Goal: Information Seeking & Learning: Learn about a topic

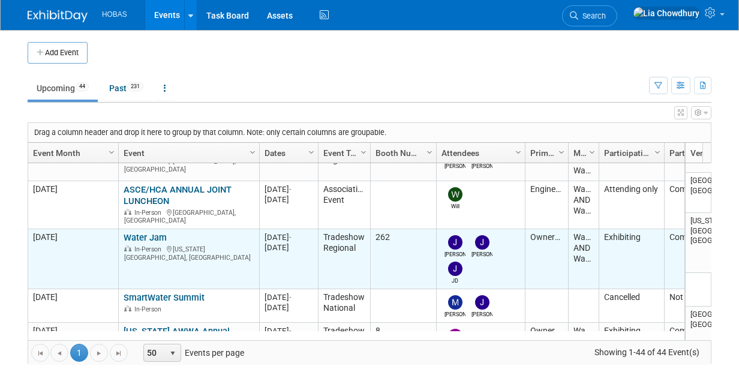
scroll to position [142, 0]
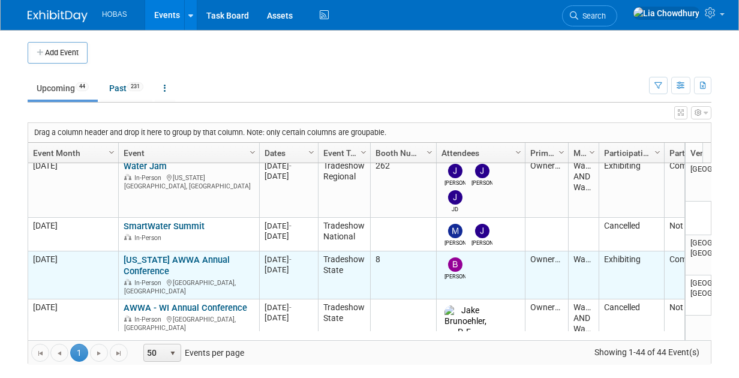
click at [149, 254] on link "[US_STATE] AWWA Annual Conference" at bounding box center [177, 265] width 106 height 22
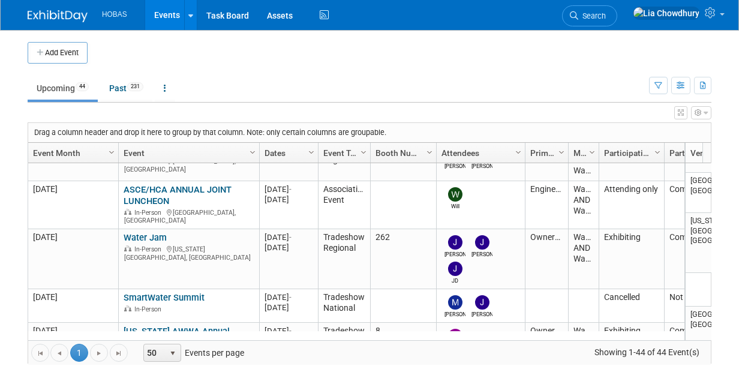
click at [149, 232] on link "Water Jam" at bounding box center [145, 237] width 43 height 11
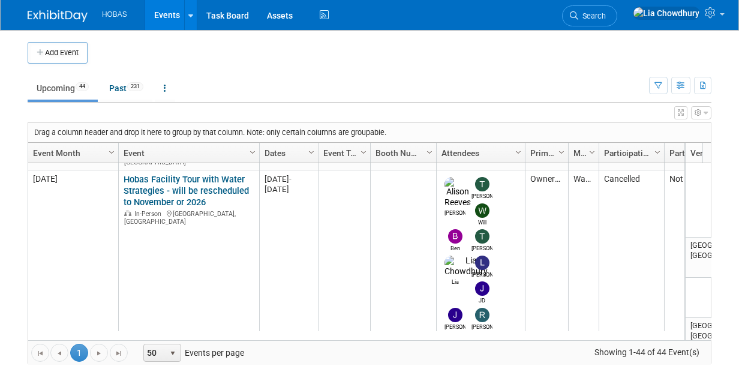
scroll to position [642, 0]
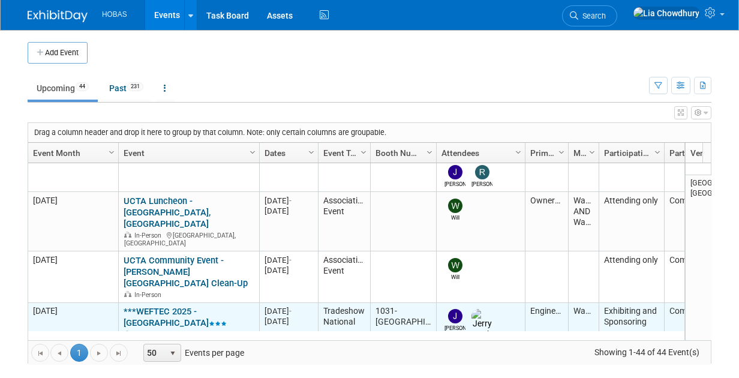
click at [219, 306] on link "***WEFTEC 2025 - [GEOGRAPHIC_DATA]" at bounding box center [175, 317] width 103 height 22
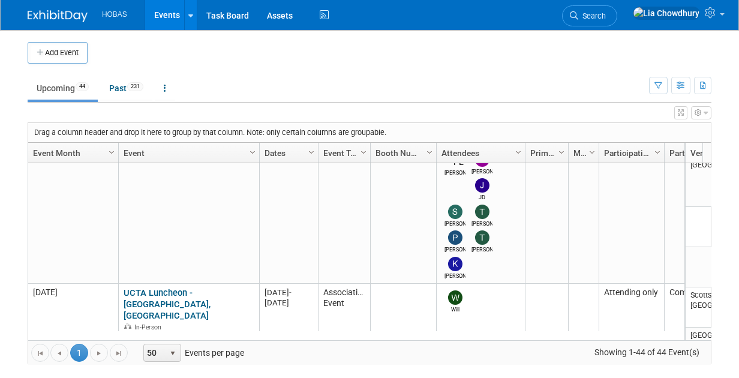
scroll to position [0, 0]
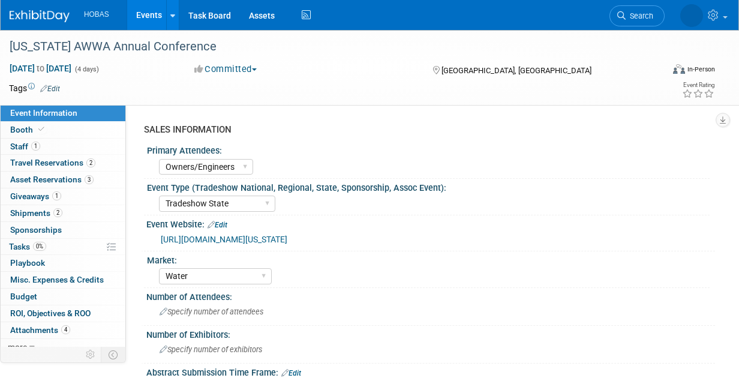
select select "Owners/Engineers"
select select "Tradeshow State"
select select "Water"
select select "Exhibiting"
click at [41, 200] on span "Giveaways 1" at bounding box center [35, 196] width 51 height 10
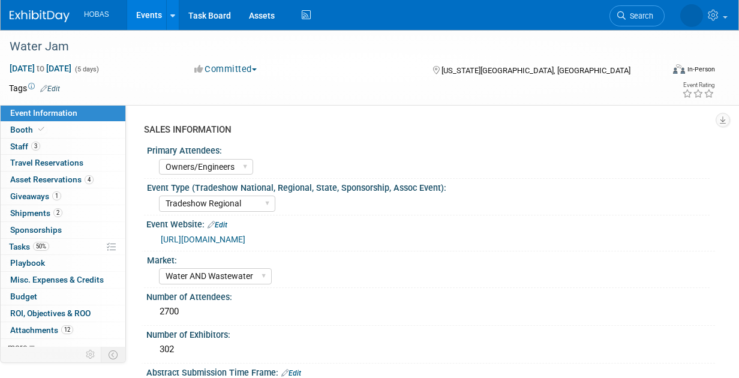
select select "Owners/Engineers"
select select "Tradeshow Regional"
select select "Water AND Wastewater"
select select "Exhibiting"
click at [23, 201] on link "1 Giveaways 1" at bounding box center [63, 196] width 125 height 16
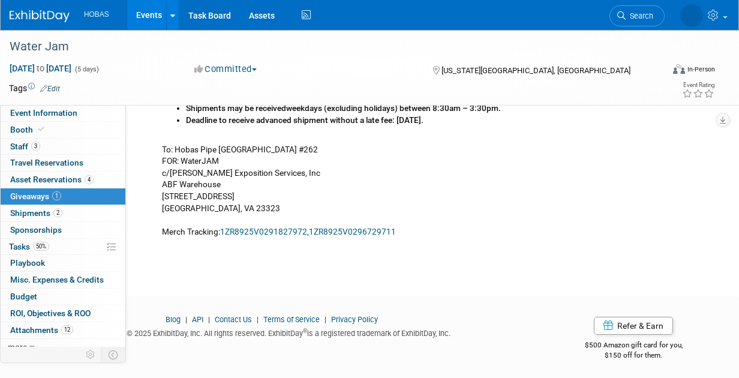
scroll to position [137, 0]
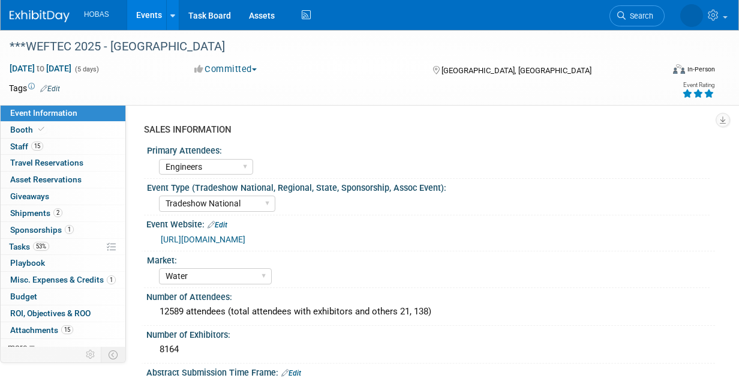
select select "Engineers"
select select "Tradeshow National"
select select "Water"
select select "Exhibiting and Sponsoring"
click at [45, 215] on span "Shipments 2" at bounding box center [36, 213] width 52 height 10
